Goal: Find specific page/section: Find specific page/section

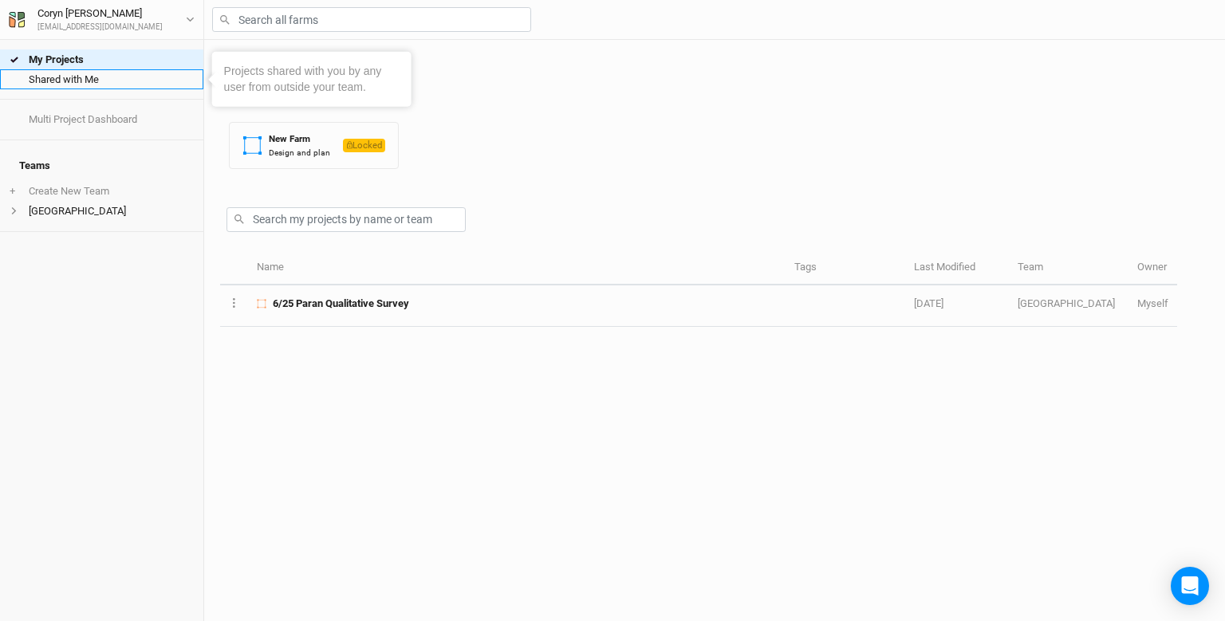
click at [95, 81] on link "Shared with Me" at bounding box center [101, 79] width 203 height 20
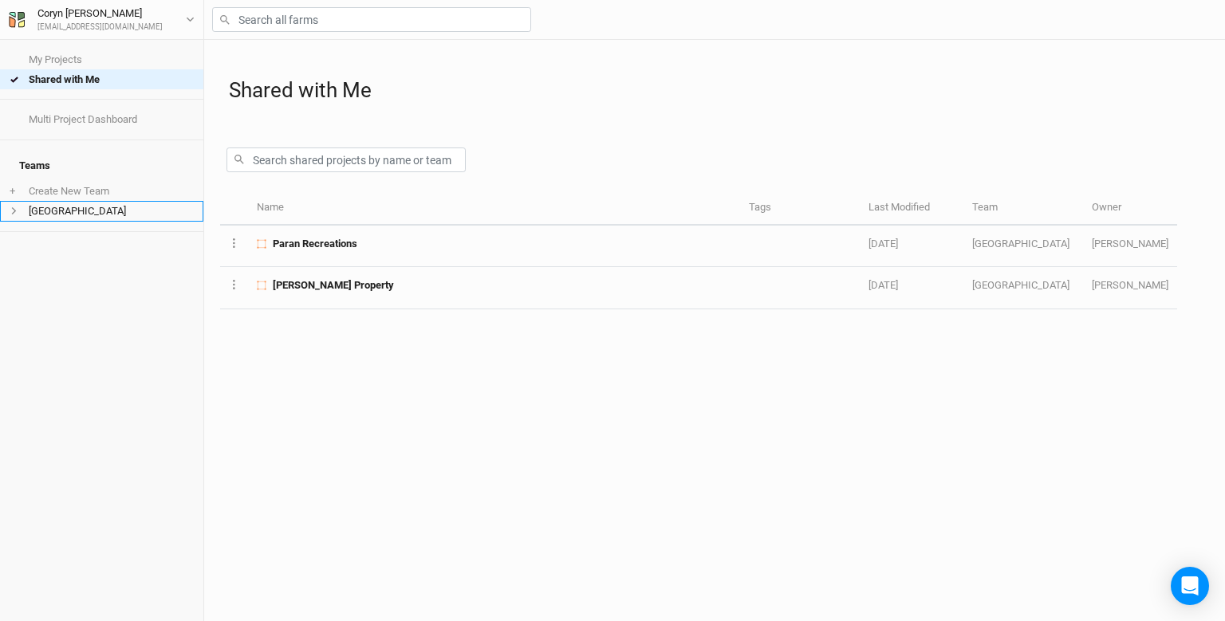
click at [137, 209] on li "[GEOGRAPHIC_DATA]" at bounding box center [101, 211] width 203 height 20
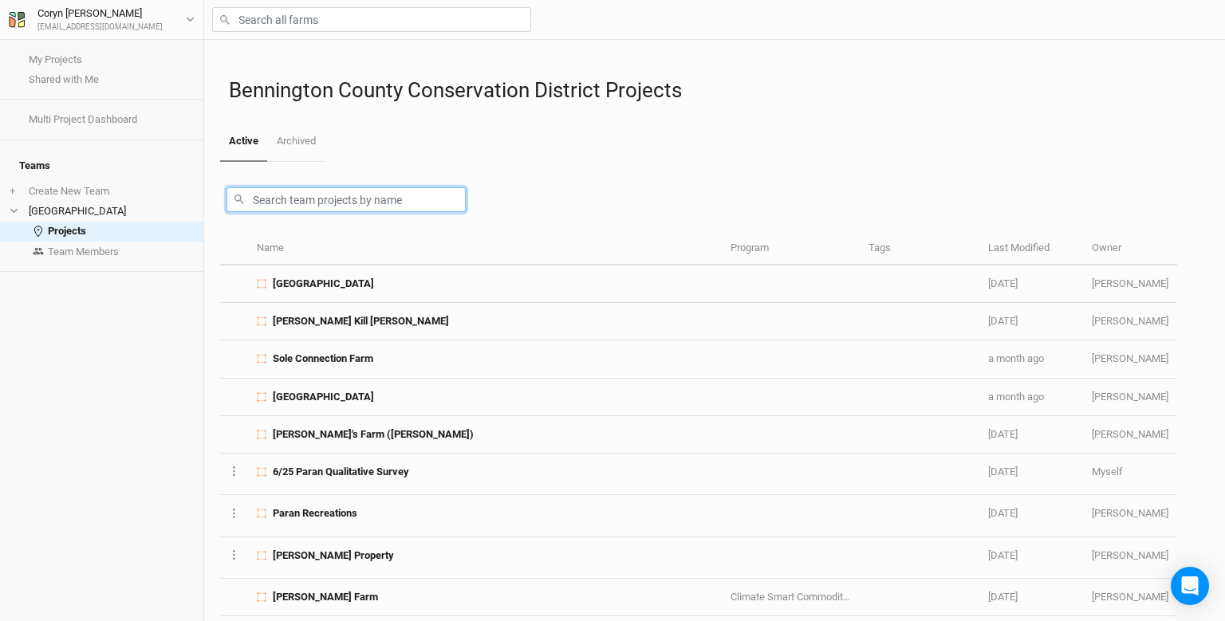
click at [314, 202] on input "text" at bounding box center [345, 199] width 239 height 25
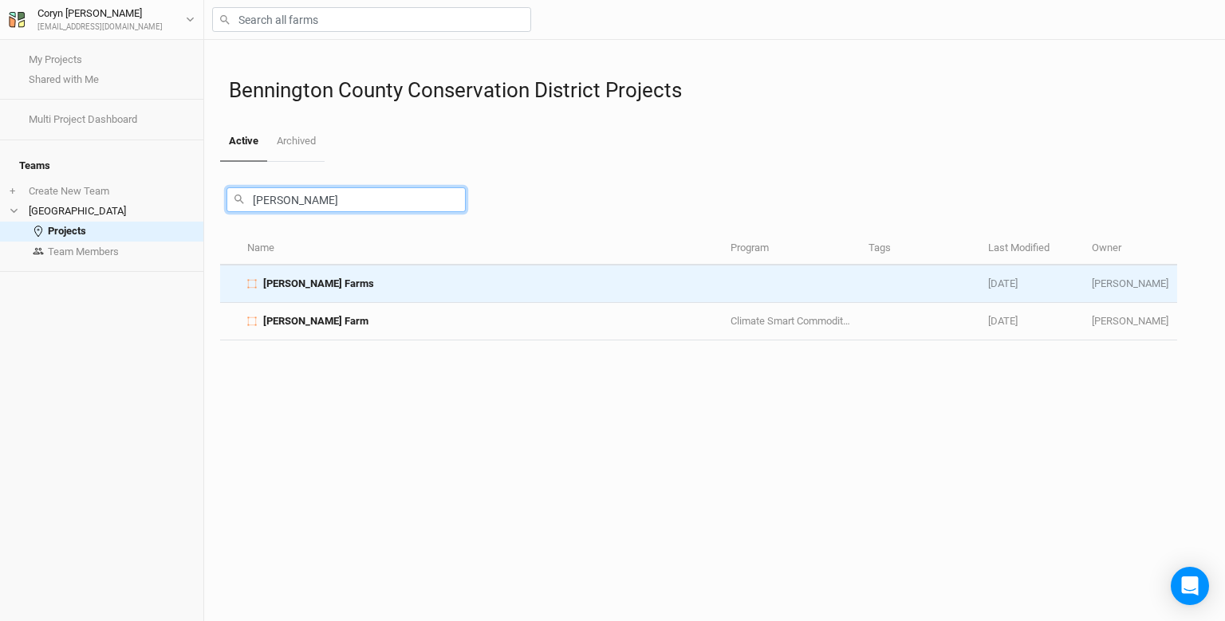
type input "[PERSON_NAME]"
click at [321, 283] on span "[PERSON_NAME] Farms" at bounding box center [318, 284] width 111 height 14
